Goal: Information Seeking & Learning: Learn about a topic

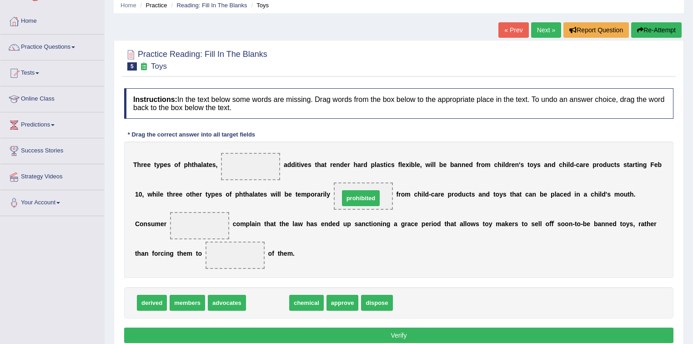
drag, startPoint x: 278, startPoint y: 301, endPoint x: 371, endPoint y: 197, distance: 140.0
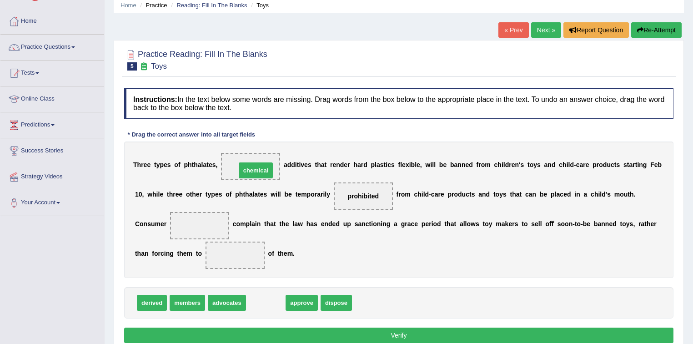
drag, startPoint x: 271, startPoint y: 298, endPoint x: 261, endPoint y: 165, distance: 132.6
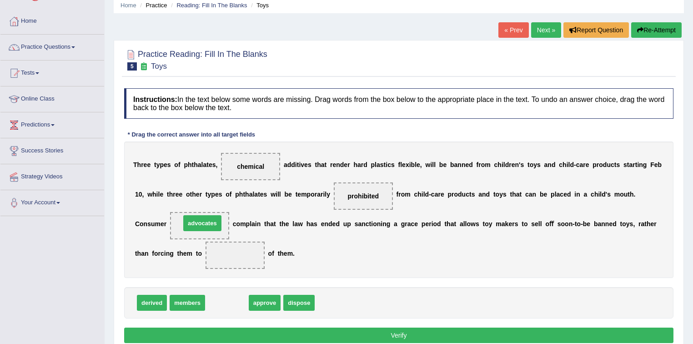
drag, startPoint x: 234, startPoint y: 300, endPoint x: 209, endPoint y: 221, distance: 82.8
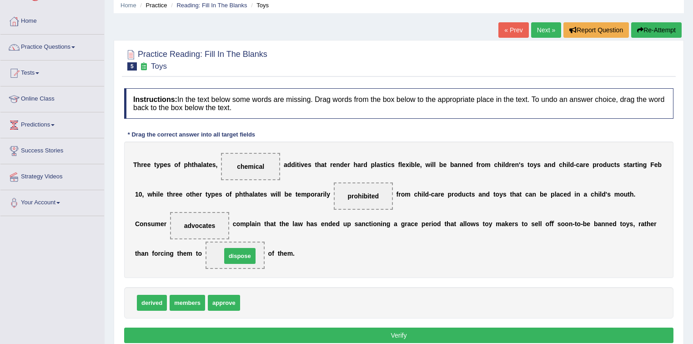
drag, startPoint x: 264, startPoint y: 303, endPoint x: 245, endPoint y: 256, distance: 50.4
click at [400, 335] on button "Verify" at bounding box center [398, 334] width 549 height 15
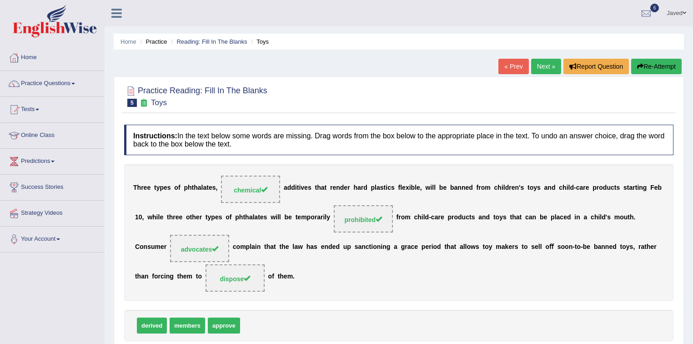
click at [542, 69] on link "Next »" at bounding box center [546, 66] width 30 height 15
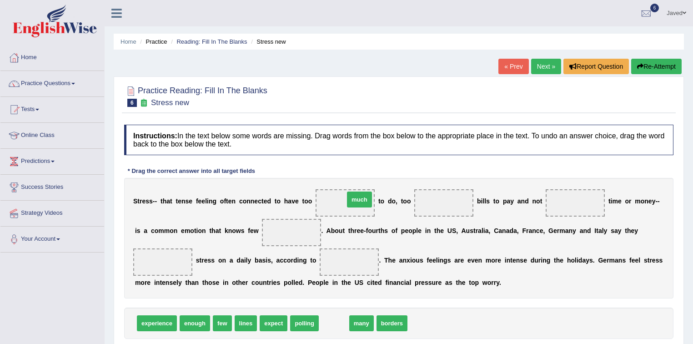
drag, startPoint x: 336, startPoint y: 325, endPoint x: 362, endPoint y: 201, distance: 126.2
drag, startPoint x: 329, startPoint y: 323, endPoint x: 423, endPoint y: 204, distance: 152.4
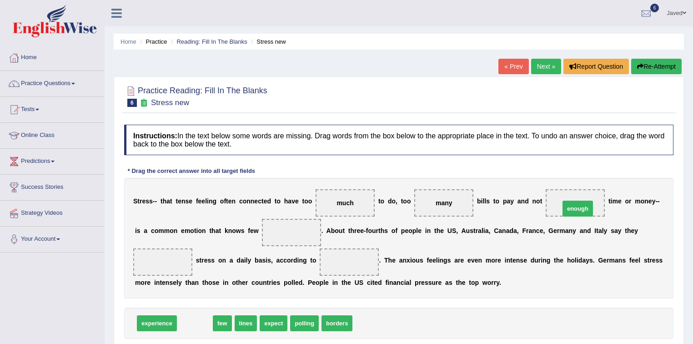
drag, startPoint x: 196, startPoint y: 324, endPoint x: 579, endPoint y: 209, distance: 399.5
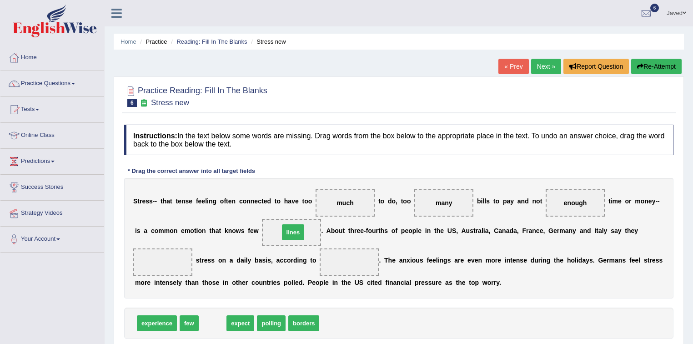
drag, startPoint x: 211, startPoint y: 320, endPoint x: 292, endPoint y: 229, distance: 121.4
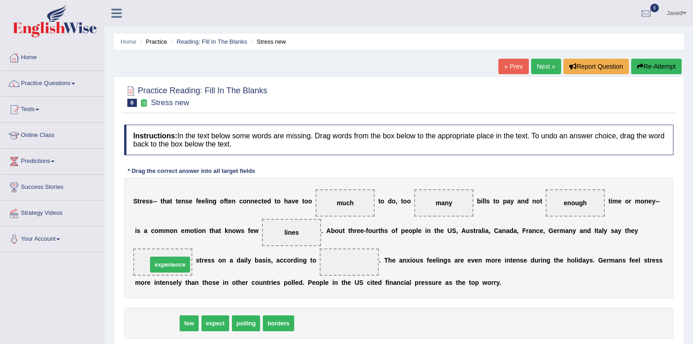
drag, startPoint x: 147, startPoint y: 325, endPoint x: 159, endPoint y: 265, distance: 60.3
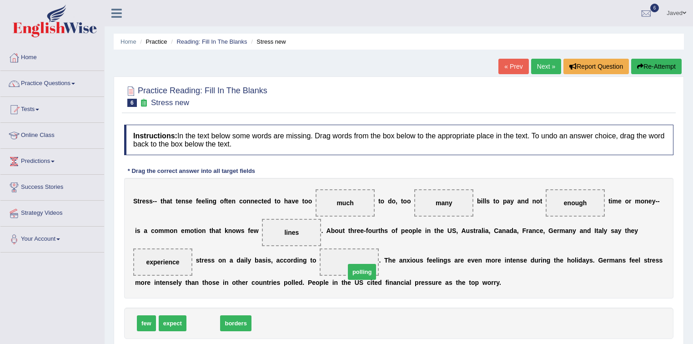
drag, startPoint x: 205, startPoint y: 325, endPoint x: 364, endPoint y: 273, distance: 166.3
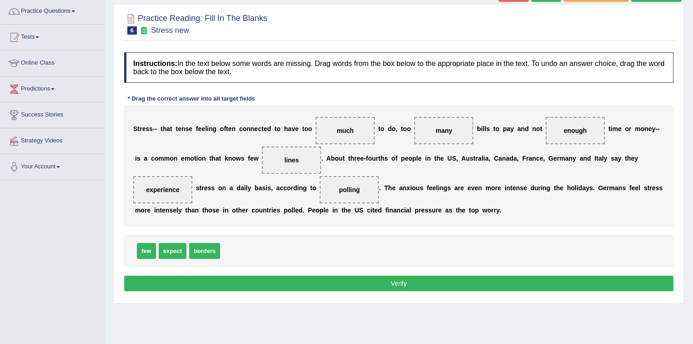
scroll to position [73, 0]
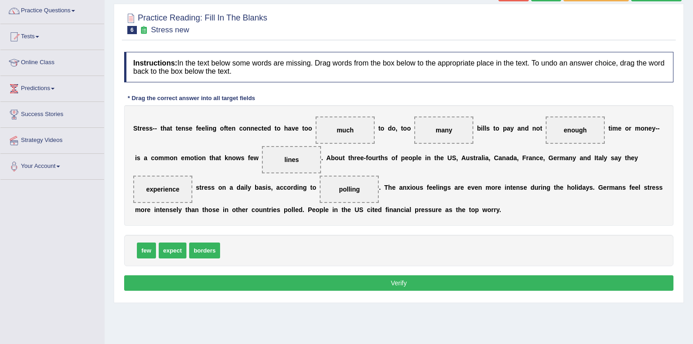
click at [418, 284] on button "Verify" at bounding box center [398, 282] width 549 height 15
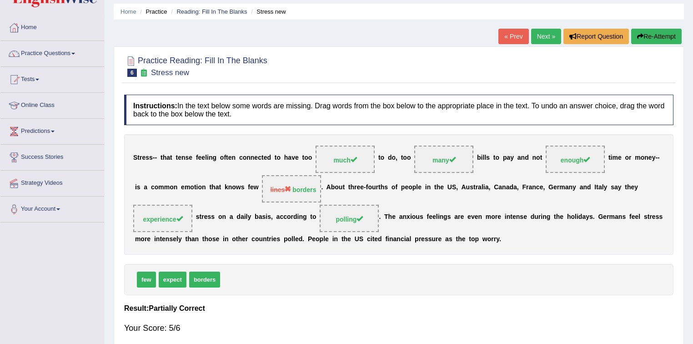
scroll to position [0, 0]
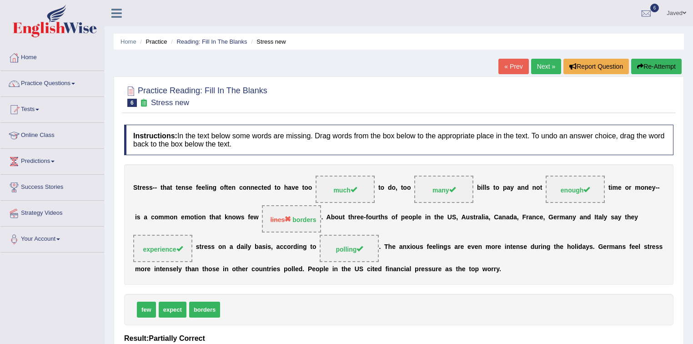
click at [536, 70] on link "Next »" at bounding box center [546, 66] width 30 height 15
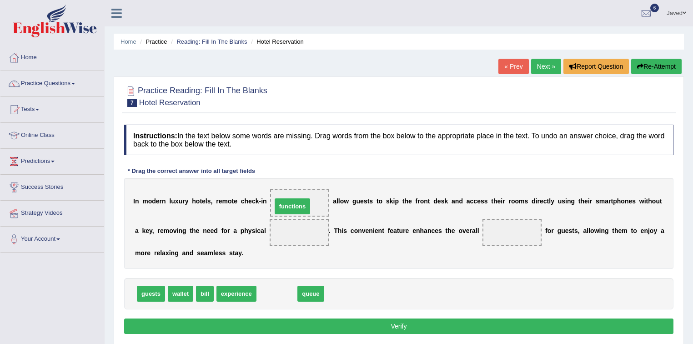
drag, startPoint x: 277, startPoint y: 294, endPoint x: 293, endPoint y: 205, distance: 89.5
drag, startPoint x: 276, startPoint y: 295, endPoint x: 308, endPoint y: 229, distance: 72.6
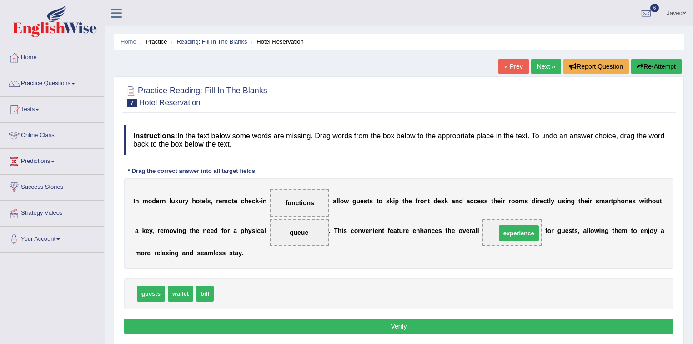
drag, startPoint x: 240, startPoint y: 293, endPoint x: 522, endPoint y: 232, distance: 288.7
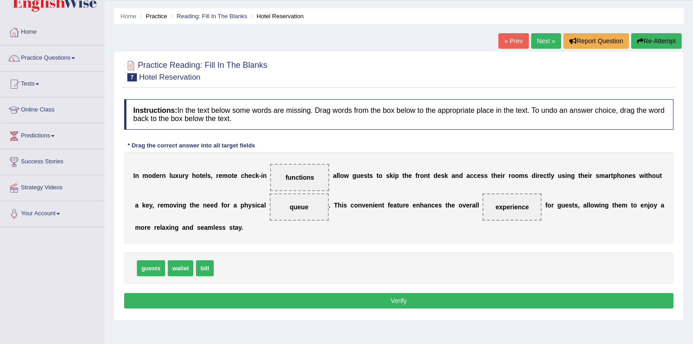
scroll to position [36, 0]
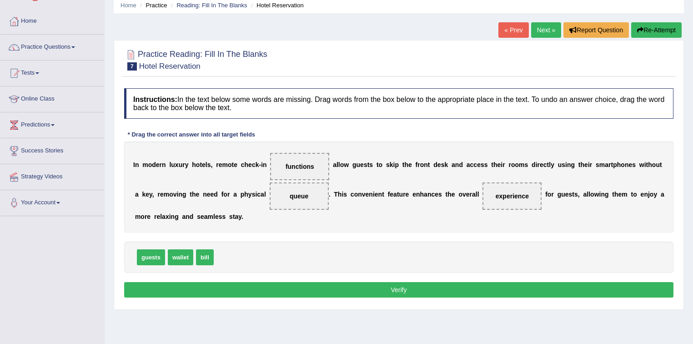
click at [446, 282] on button "Verify" at bounding box center [398, 289] width 549 height 15
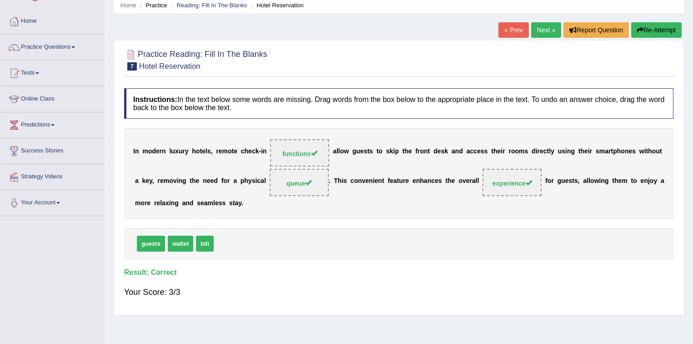
click at [542, 31] on link "Next »" at bounding box center [546, 29] width 30 height 15
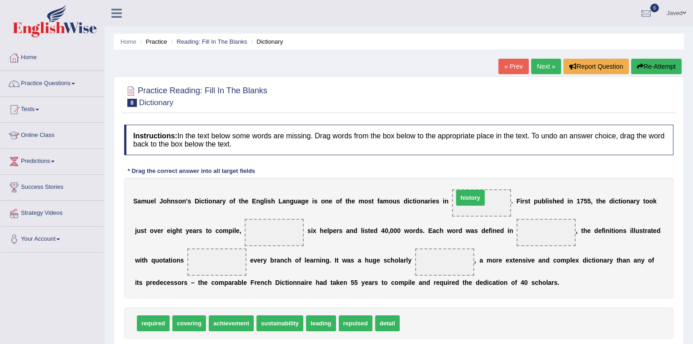
drag, startPoint x: 425, startPoint y: 321, endPoint x: 480, endPoint y: 196, distance: 136.6
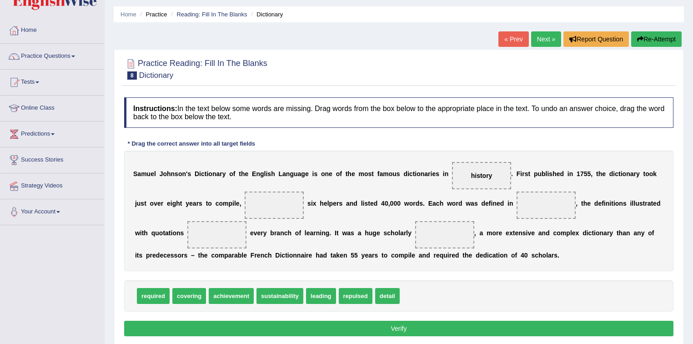
scroll to position [36, 0]
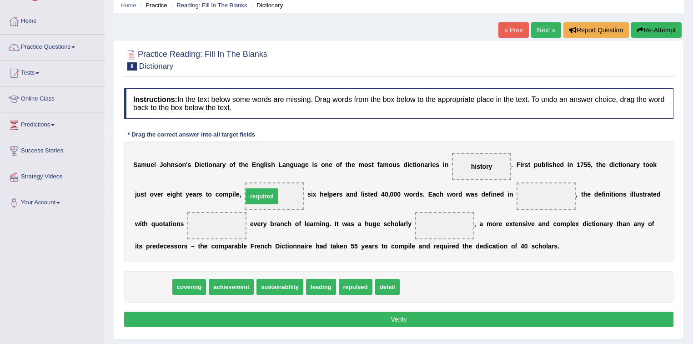
drag, startPoint x: 157, startPoint y: 283, endPoint x: 267, endPoint y: 193, distance: 142.8
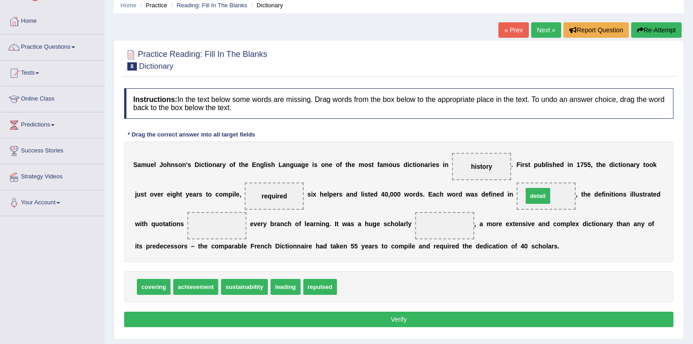
drag, startPoint x: 358, startPoint y: 286, endPoint x: 544, endPoint y: 195, distance: 206.9
drag, startPoint x: 155, startPoint y: 282, endPoint x: 226, endPoint y: 223, distance: 91.9
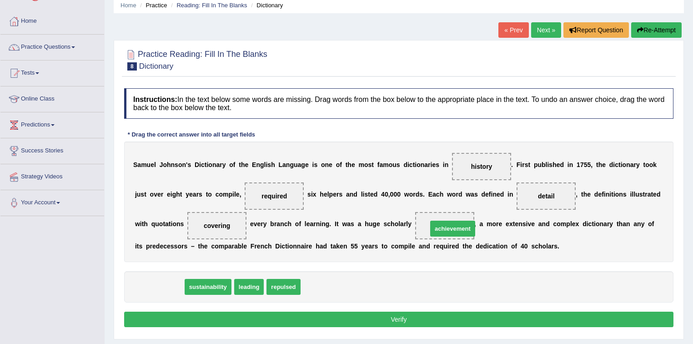
drag, startPoint x: 169, startPoint y: 284, endPoint x: 462, endPoint y: 226, distance: 298.9
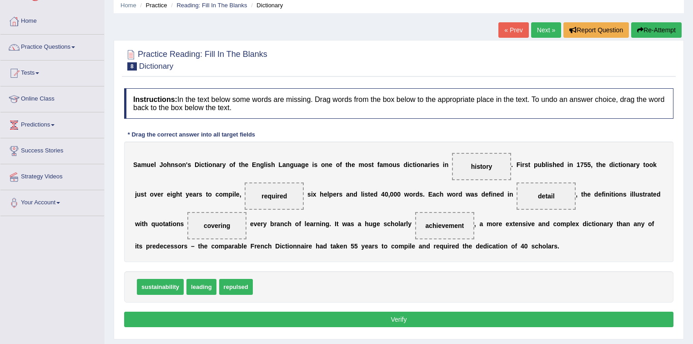
click at [398, 316] on button "Verify" at bounding box center [398, 318] width 549 height 15
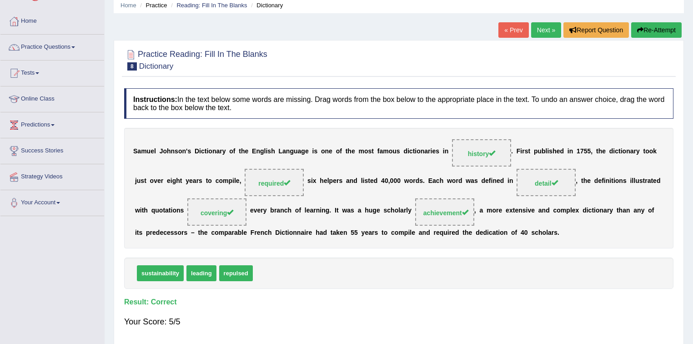
click at [545, 26] on link "Next »" at bounding box center [546, 29] width 30 height 15
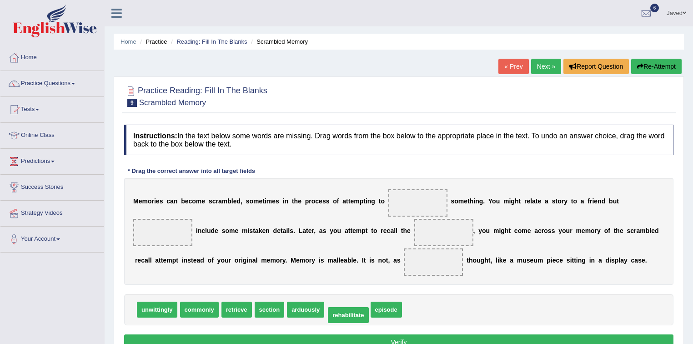
drag, startPoint x: 349, startPoint y: 309, endPoint x: 352, endPoint y: 315, distance: 6.7
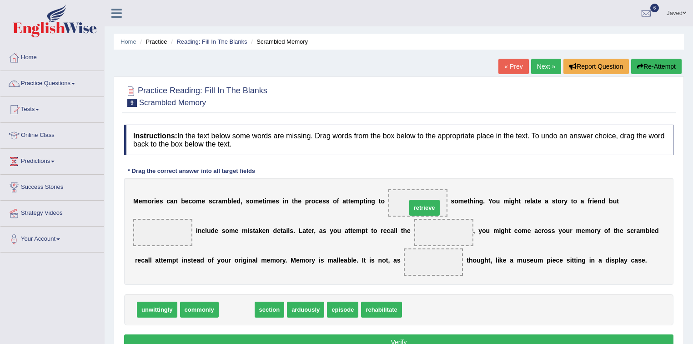
drag, startPoint x: 234, startPoint y: 309, endPoint x: 422, endPoint y: 207, distance: 213.6
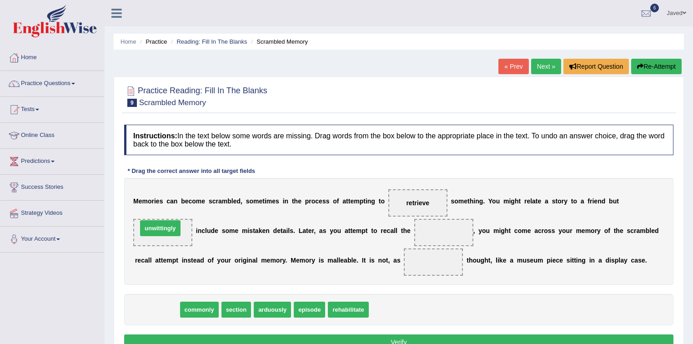
drag, startPoint x: 160, startPoint y: 309, endPoint x: 163, endPoint y: 228, distance: 81.4
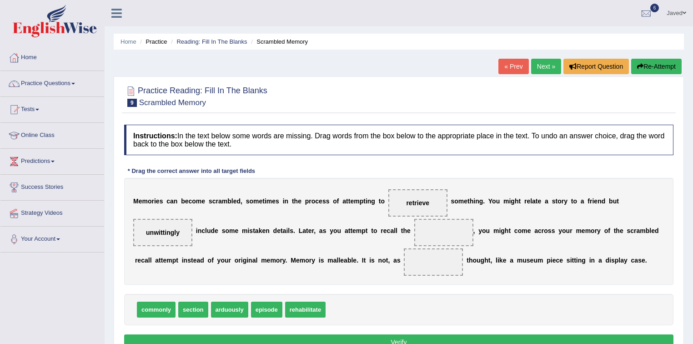
click at [202, 307] on span "section" at bounding box center [193, 309] width 30 height 16
drag, startPoint x: 271, startPoint y: 309, endPoint x: 447, endPoint y: 238, distance: 190.2
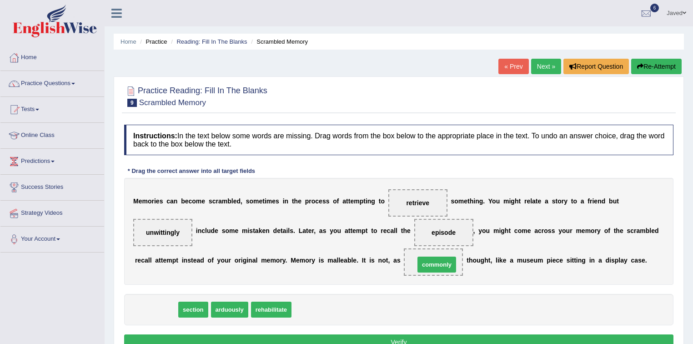
drag, startPoint x: 158, startPoint y: 311, endPoint x: 439, endPoint y: 266, distance: 284.0
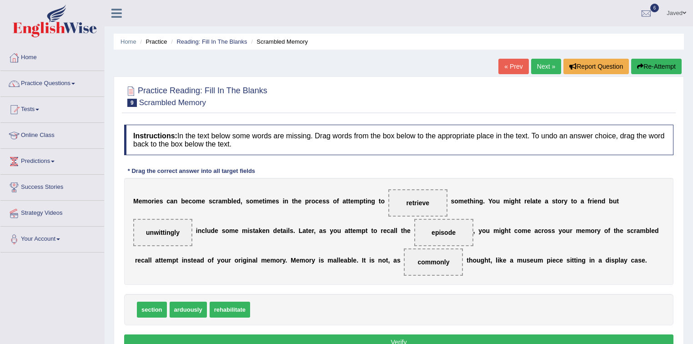
click at [476, 335] on button "Verify" at bounding box center [398, 341] width 549 height 15
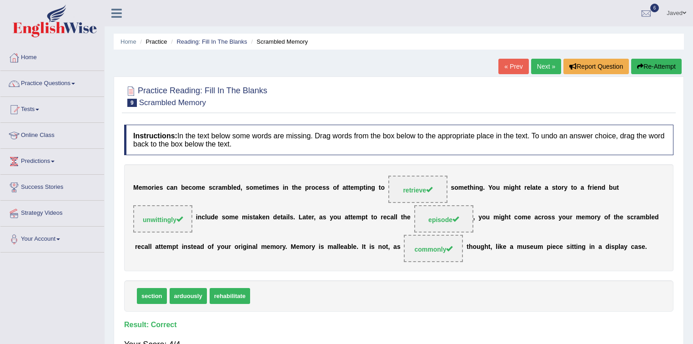
click at [551, 60] on link "Next »" at bounding box center [546, 66] width 30 height 15
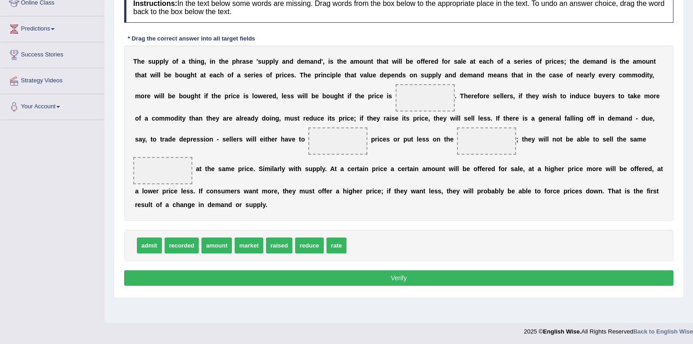
scroll to position [134, 0]
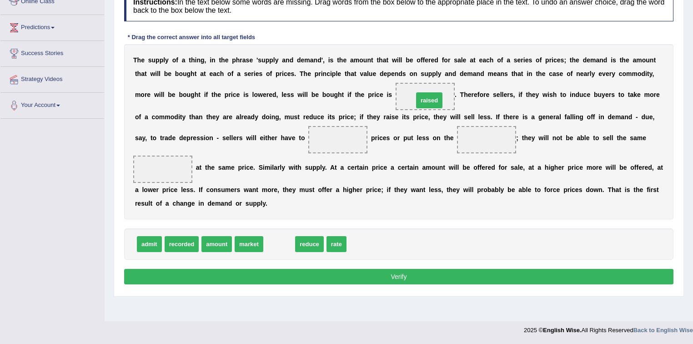
drag, startPoint x: 282, startPoint y: 244, endPoint x: 438, endPoint y: 95, distance: 215.4
drag, startPoint x: 280, startPoint y: 247, endPoint x: 329, endPoint y: 142, distance: 116.5
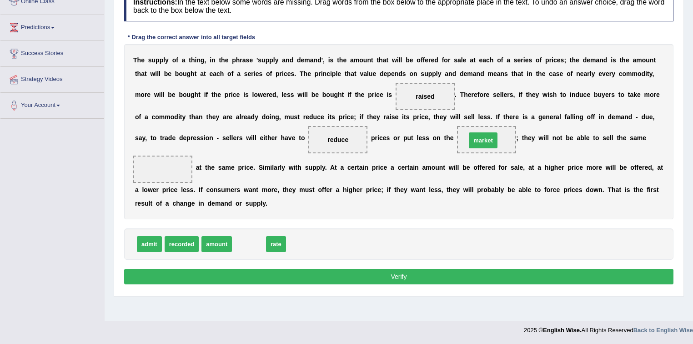
drag, startPoint x: 251, startPoint y: 239, endPoint x: 485, endPoint y: 135, distance: 256.2
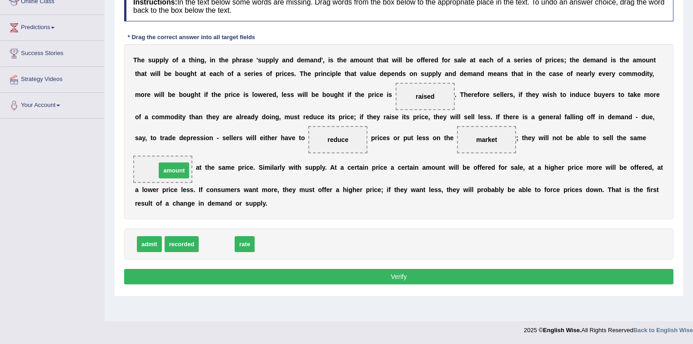
drag, startPoint x: 225, startPoint y: 242, endPoint x: 182, endPoint y: 168, distance: 85.5
click at [310, 273] on button "Verify" at bounding box center [398, 276] width 549 height 15
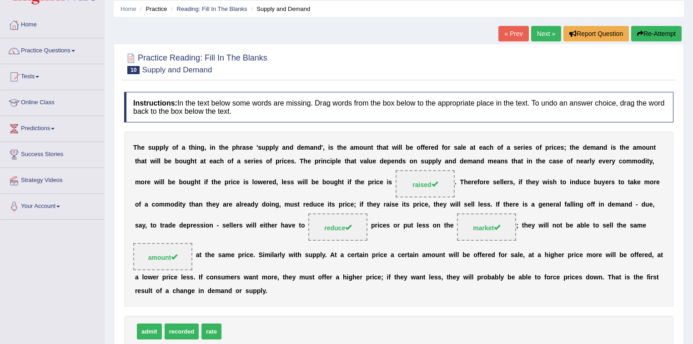
scroll to position [0, 0]
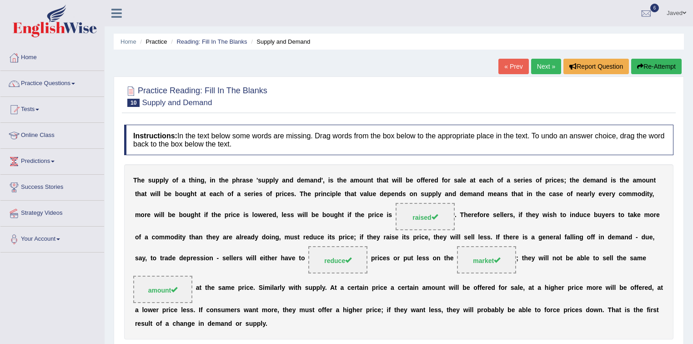
click at [535, 64] on link "Next »" at bounding box center [546, 66] width 30 height 15
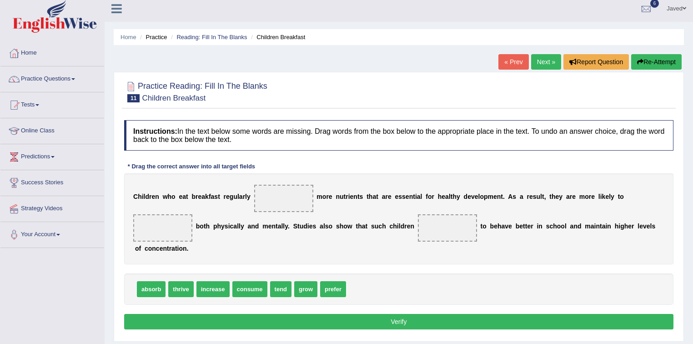
scroll to position [36, 0]
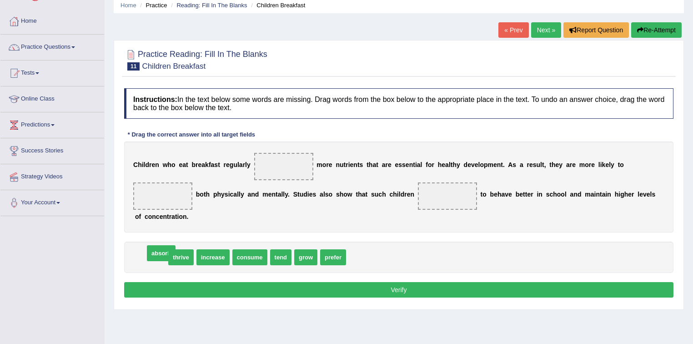
drag, startPoint x: 153, startPoint y: 258, endPoint x: 163, endPoint y: 254, distance: 10.8
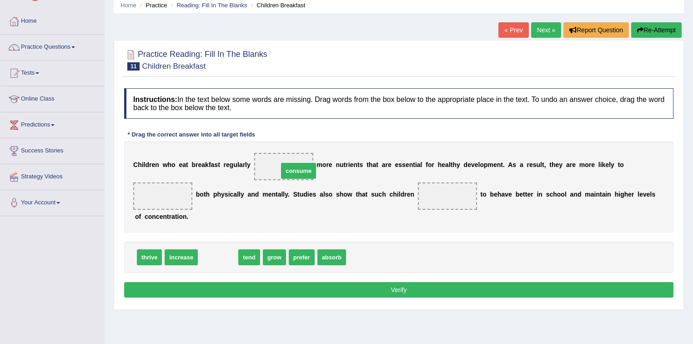
drag, startPoint x: 224, startPoint y: 260, endPoint x: 304, endPoint y: 174, distance: 118.0
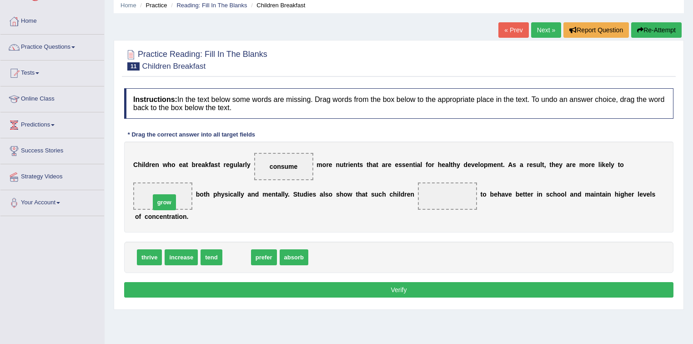
drag, startPoint x: 238, startPoint y: 257, endPoint x: 166, endPoint y: 202, distance: 90.8
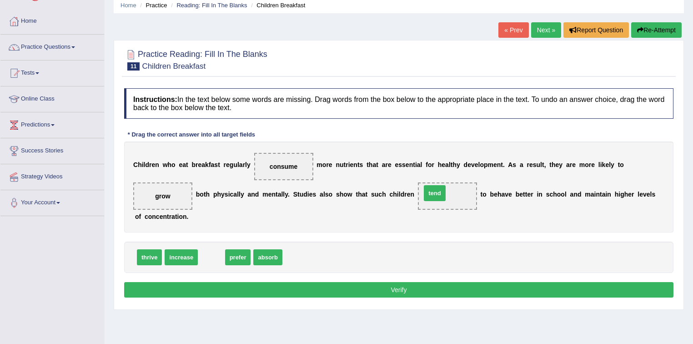
drag, startPoint x: 219, startPoint y: 256, endPoint x: 448, endPoint y: 193, distance: 237.5
click at [395, 285] on button "Verify" at bounding box center [398, 289] width 549 height 15
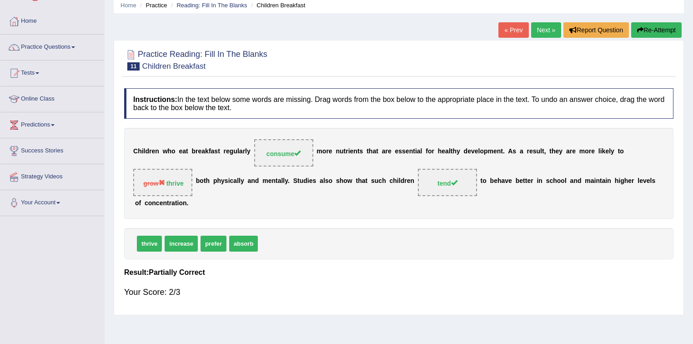
click at [551, 27] on link "Next »" at bounding box center [546, 29] width 30 height 15
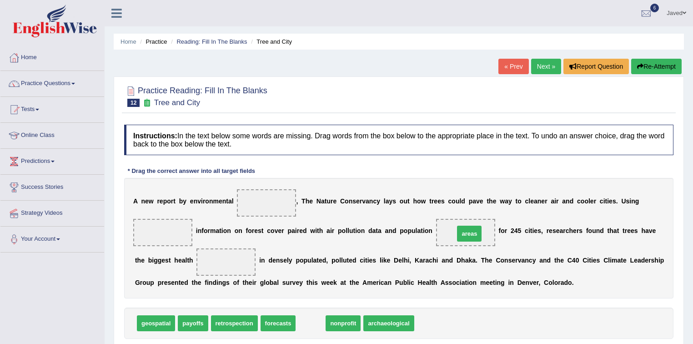
drag, startPoint x: 307, startPoint y: 320, endPoint x: 466, endPoint y: 230, distance: 182.2
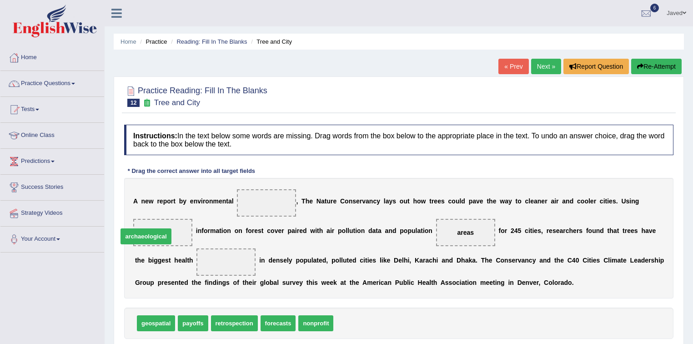
drag, startPoint x: 369, startPoint y: 324, endPoint x: 159, endPoint y: 236, distance: 227.6
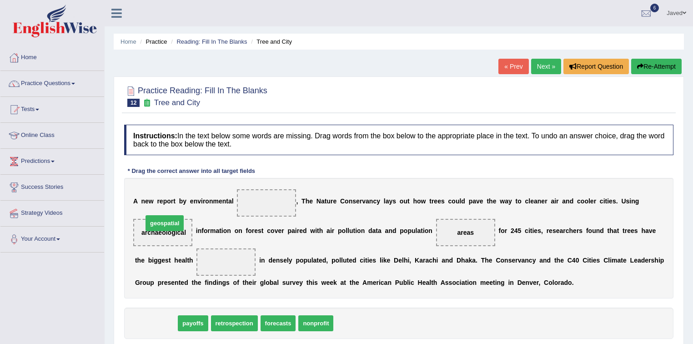
drag, startPoint x: 143, startPoint y: 318, endPoint x: 151, endPoint y: 220, distance: 98.9
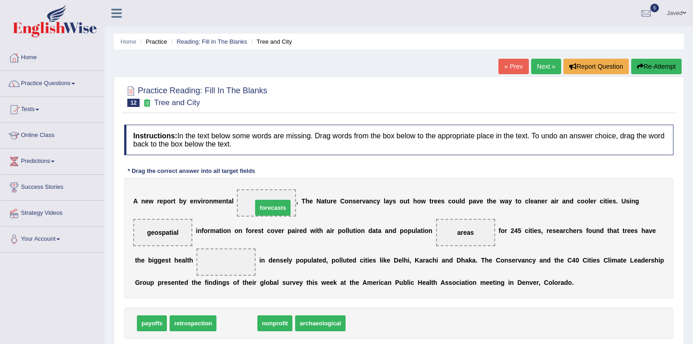
drag, startPoint x: 237, startPoint y: 317, endPoint x: 274, endPoint y: 194, distance: 128.6
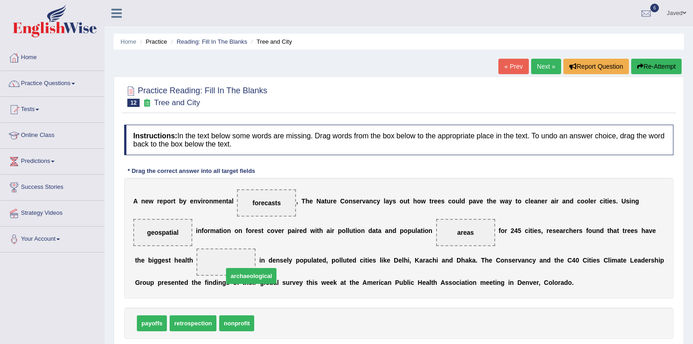
drag, startPoint x: 280, startPoint y: 318, endPoint x: 234, endPoint y: 264, distance: 70.9
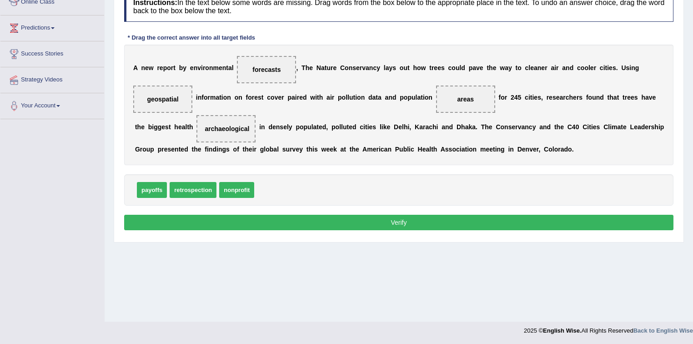
scroll to position [134, 0]
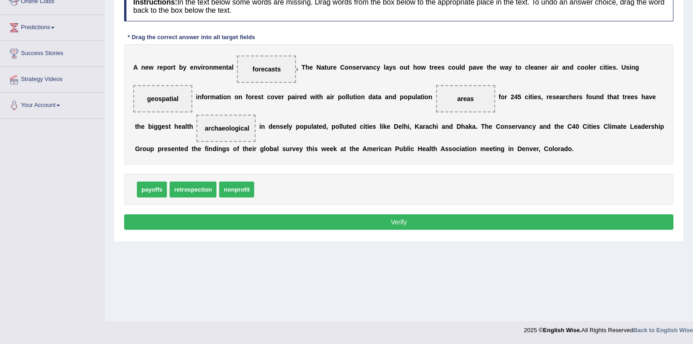
click at [344, 225] on button "Verify" at bounding box center [398, 221] width 549 height 15
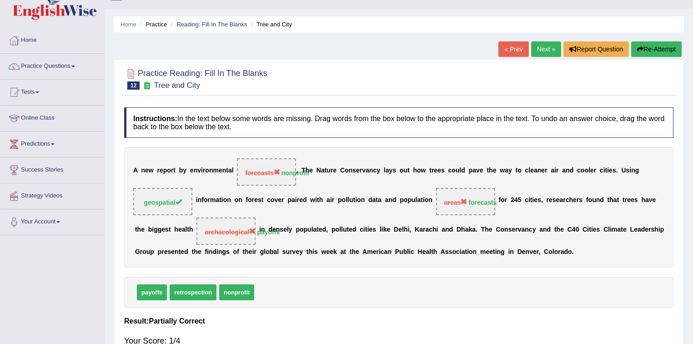
scroll to position [0, 0]
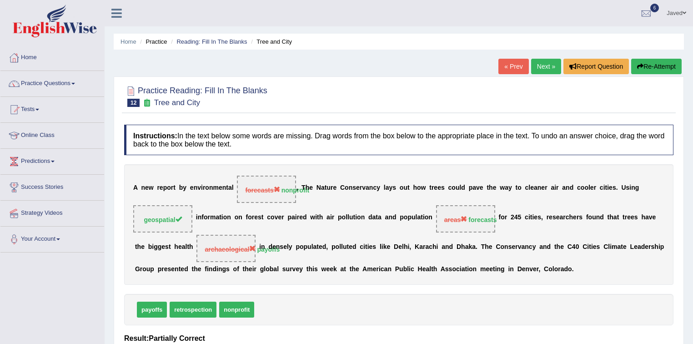
click at [649, 68] on button "Re-Attempt" at bounding box center [656, 66] width 50 height 15
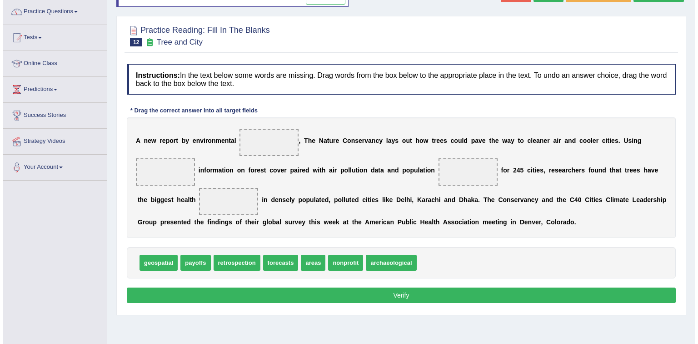
scroll to position [73, 0]
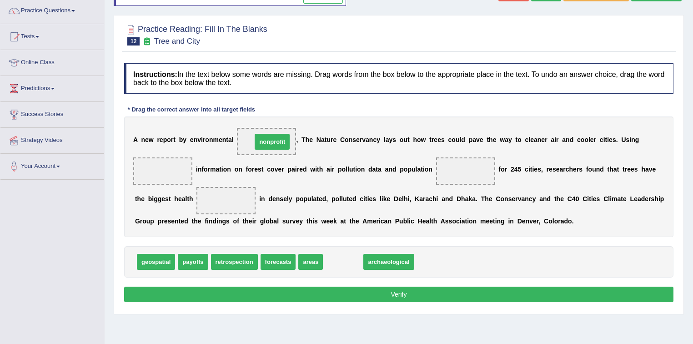
drag, startPoint x: 342, startPoint y: 258, endPoint x: 271, endPoint y: 138, distance: 139.4
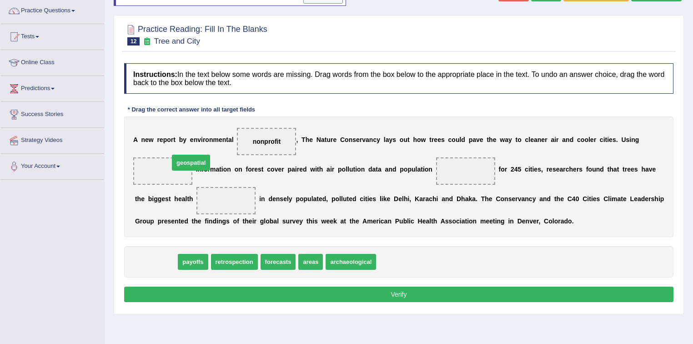
drag, startPoint x: 161, startPoint y: 262, endPoint x: 195, endPoint y: 164, distance: 103.3
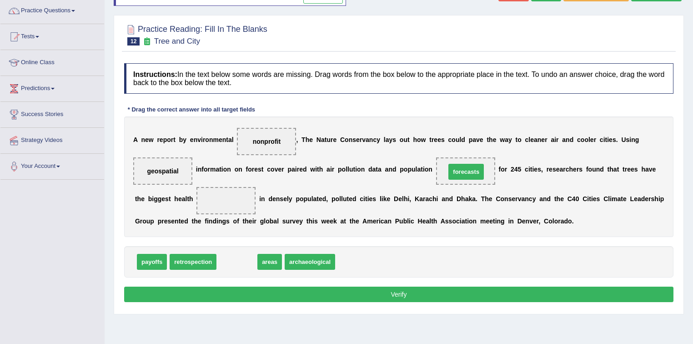
drag, startPoint x: 233, startPoint y: 258, endPoint x: 462, endPoint y: 168, distance: 246.1
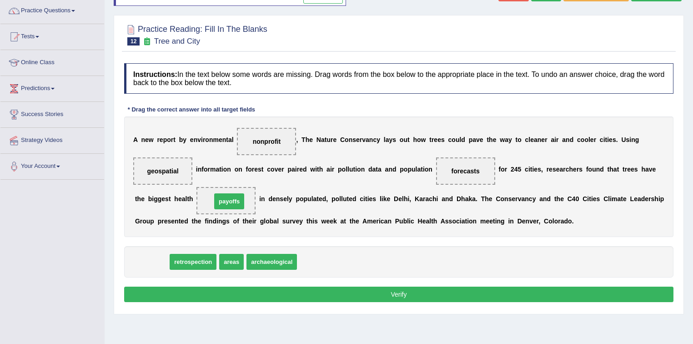
drag, startPoint x: 159, startPoint y: 265, endPoint x: 236, endPoint y: 205, distance: 98.1
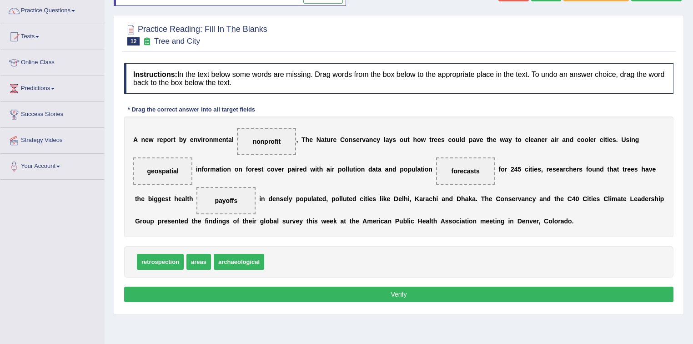
click at [350, 293] on button "Verify" at bounding box center [398, 293] width 549 height 15
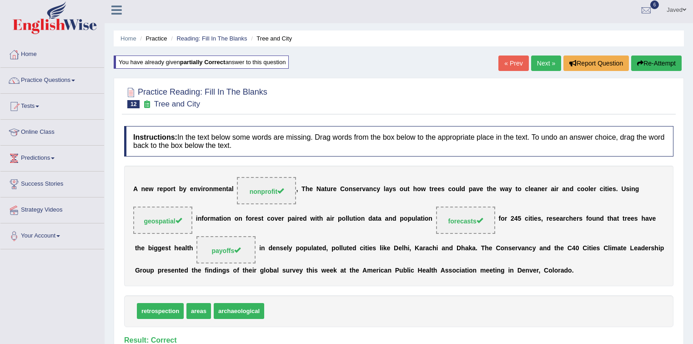
scroll to position [0, 0]
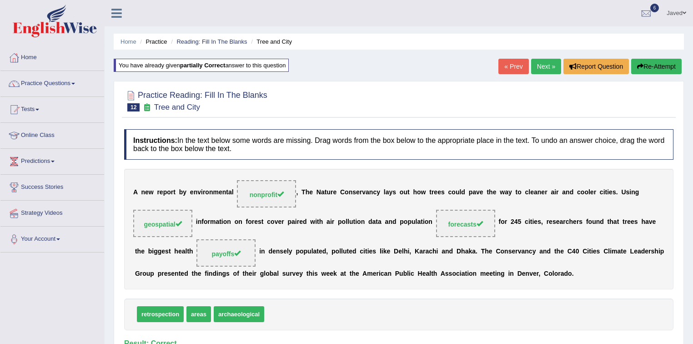
click at [551, 62] on link "Next »" at bounding box center [546, 66] width 30 height 15
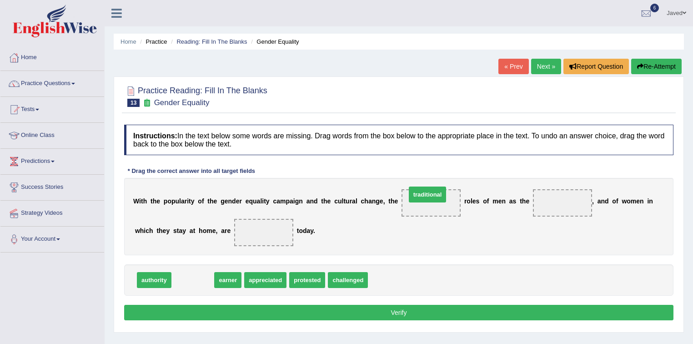
drag, startPoint x: 202, startPoint y: 276, endPoint x: 437, endPoint y: 191, distance: 250.0
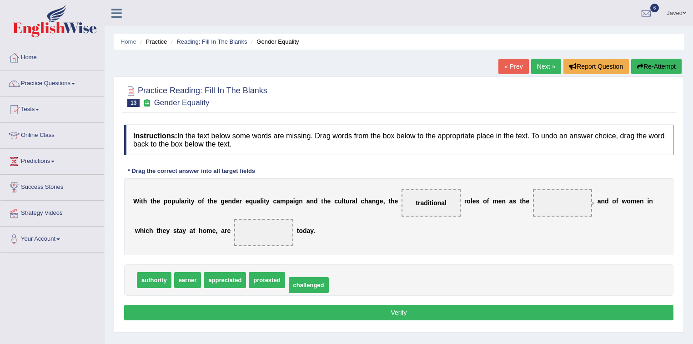
drag, startPoint x: 306, startPoint y: 276, endPoint x: 307, endPoint y: 281, distance: 5.1
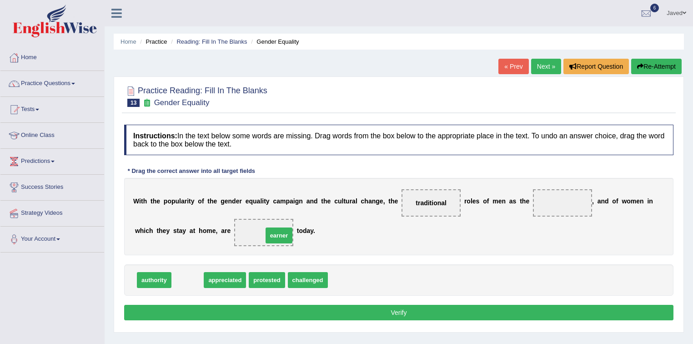
drag, startPoint x: 192, startPoint y: 280, endPoint x: 283, endPoint y: 236, distance: 101.6
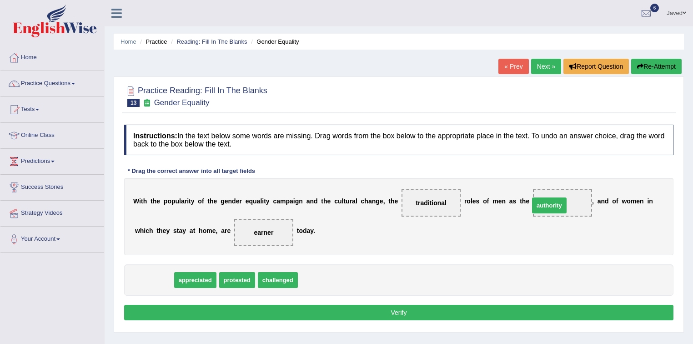
drag, startPoint x: 165, startPoint y: 278, endPoint x: 561, endPoint y: 203, distance: 403.4
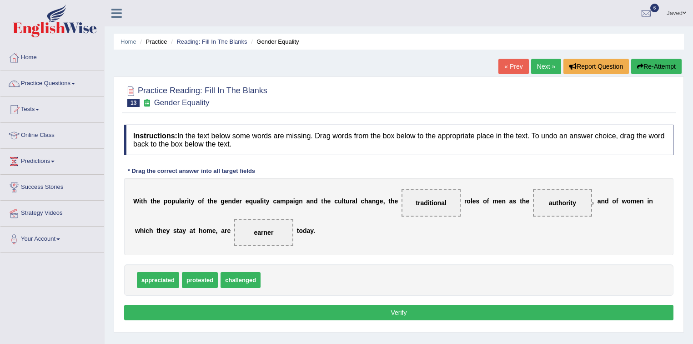
click at [339, 305] on button "Verify" at bounding box center [398, 312] width 549 height 15
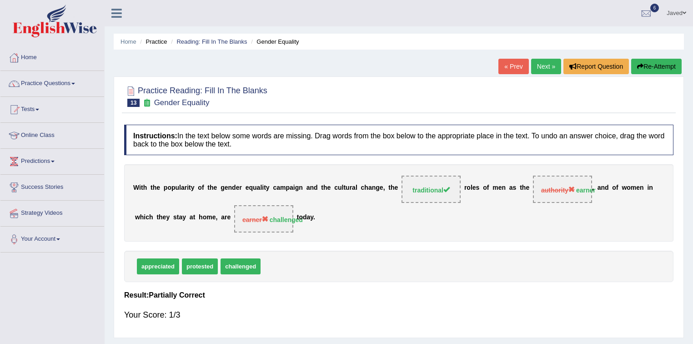
click at [638, 65] on icon "button" at bounding box center [640, 66] width 6 height 6
